Goal: Task Accomplishment & Management: Complete application form

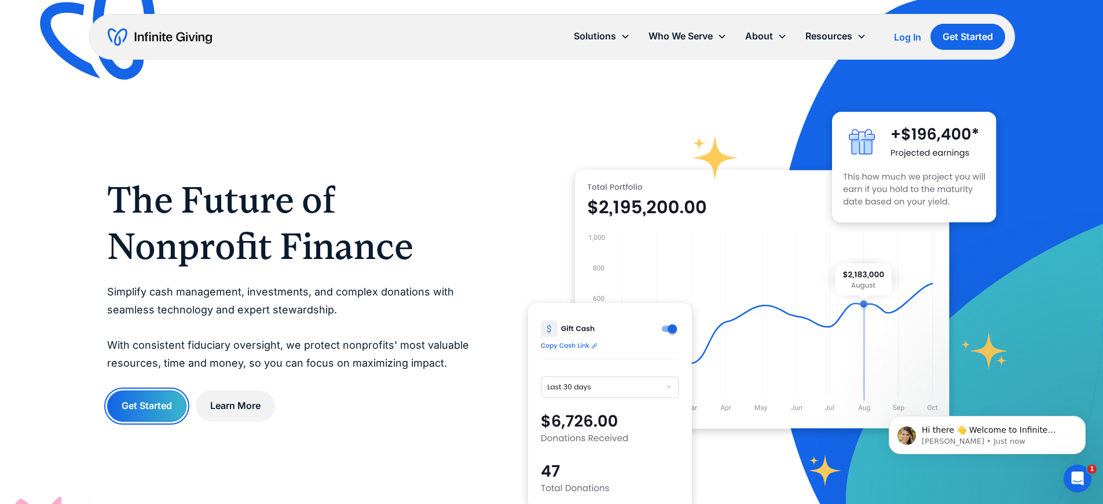
click at [146, 405] on link "Get Started" at bounding box center [146, 405] width 79 height 31
click at [967, 36] on link "Get Started" at bounding box center [967, 37] width 75 height 26
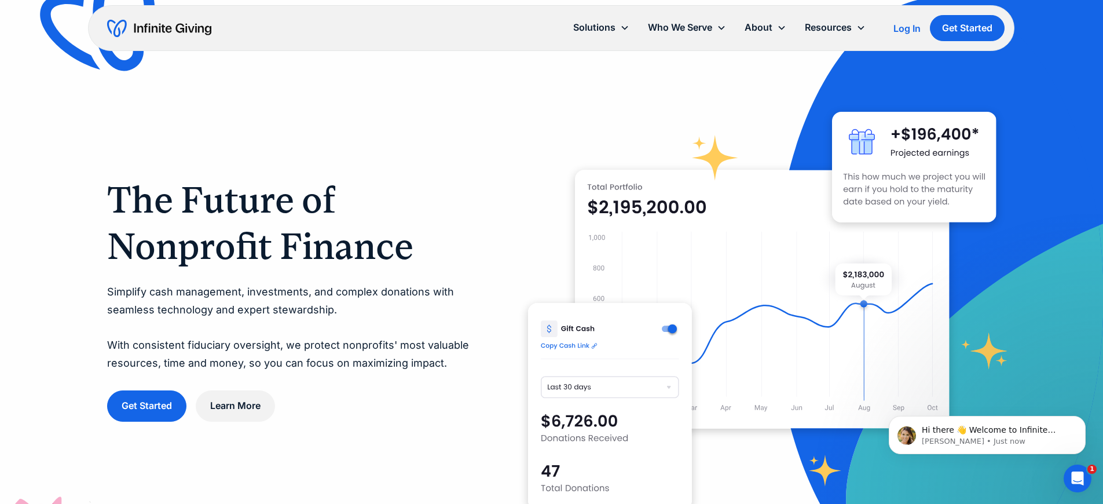
scroll to position [976, 0]
